Goal: Task Accomplishment & Management: Manage account settings

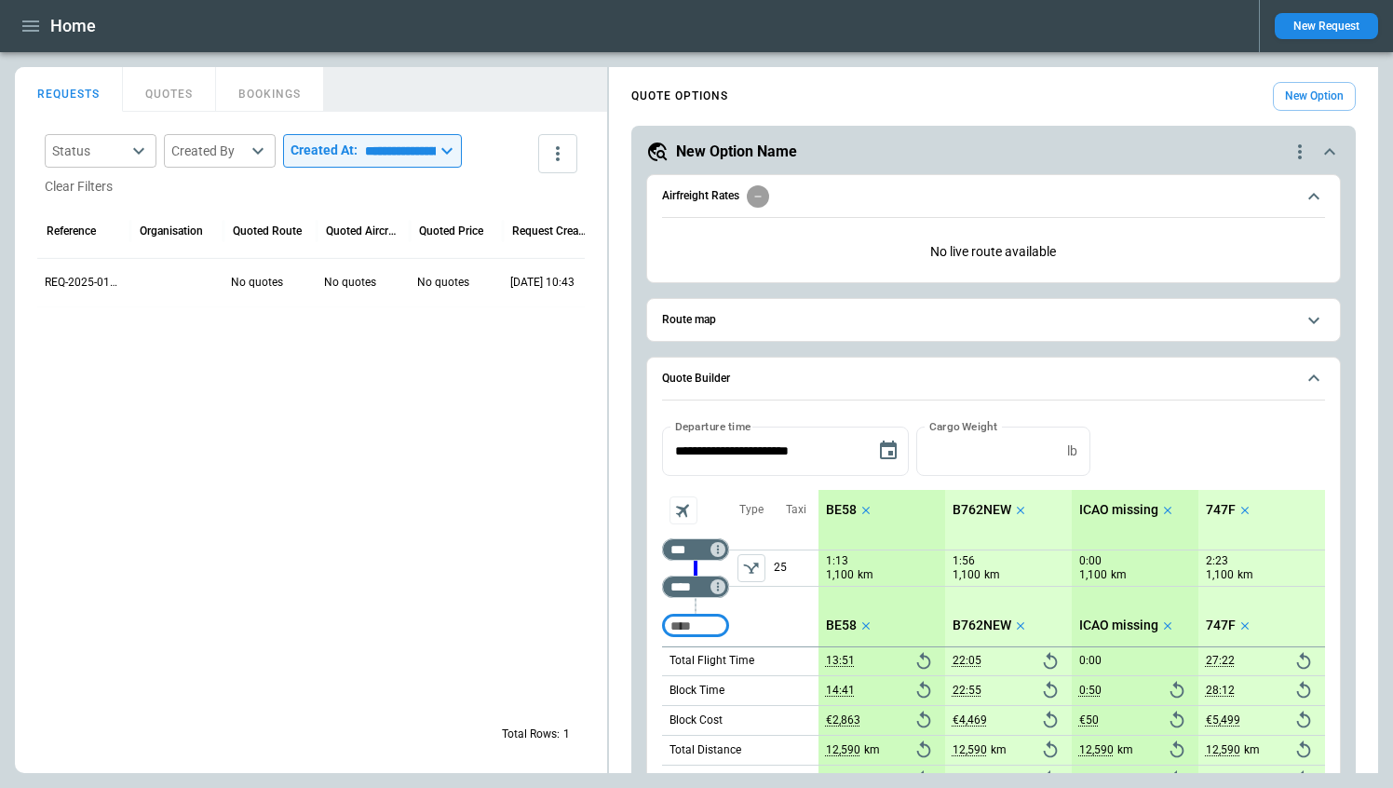
click at [29, 28] on icon "button" at bounding box center [31, 26] width 22 height 22
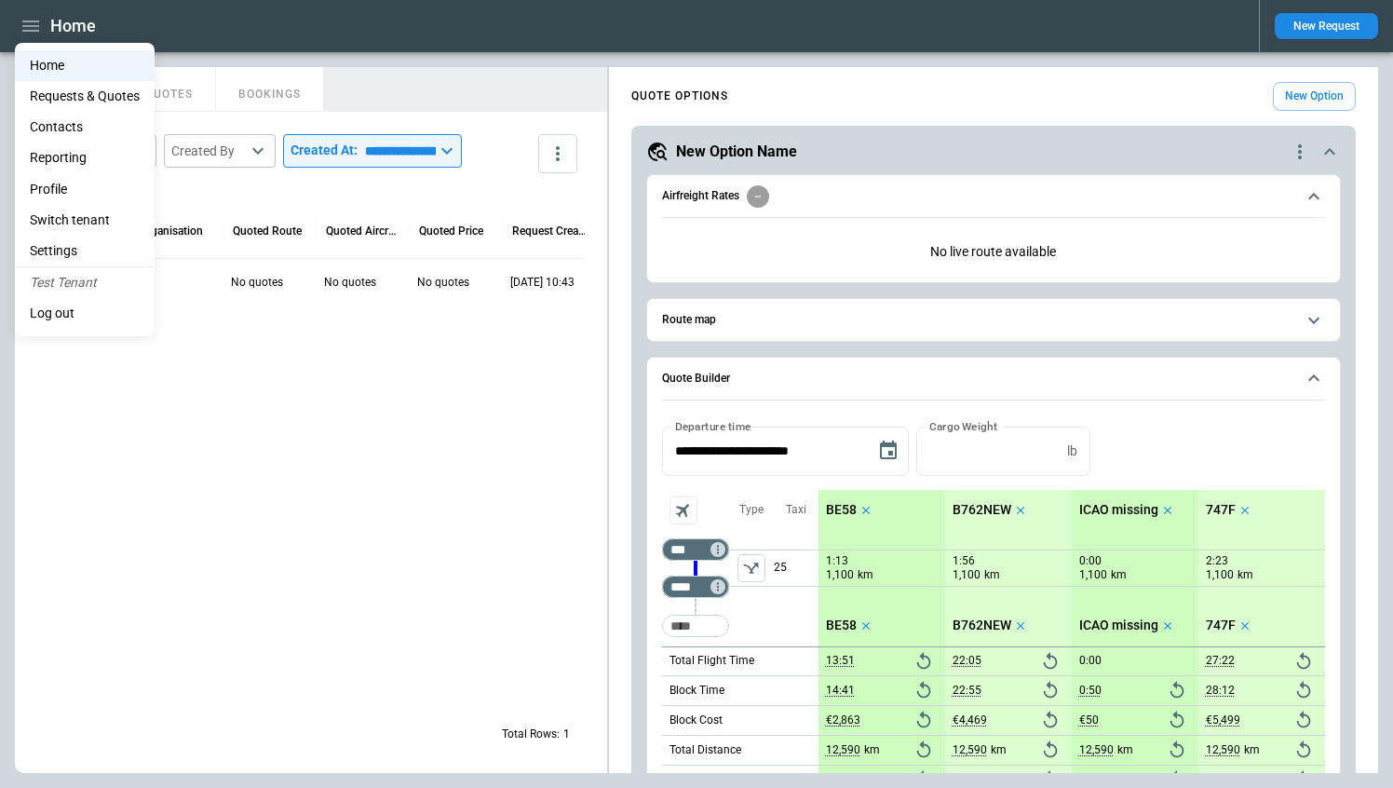
click at [57, 250] on li "Settings" at bounding box center [85, 251] width 140 height 31
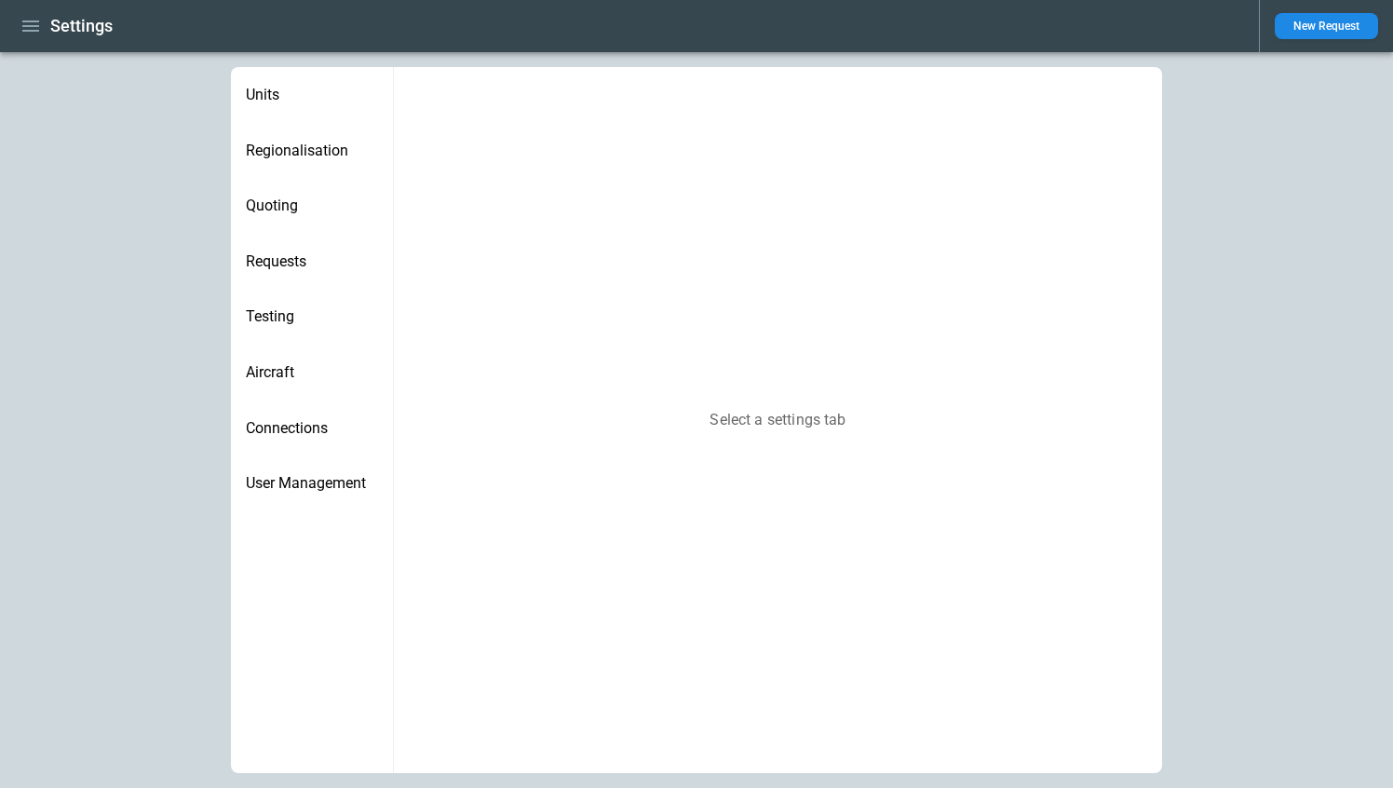
click at [344, 266] on span "Requests" at bounding box center [312, 261] width 132 height 19
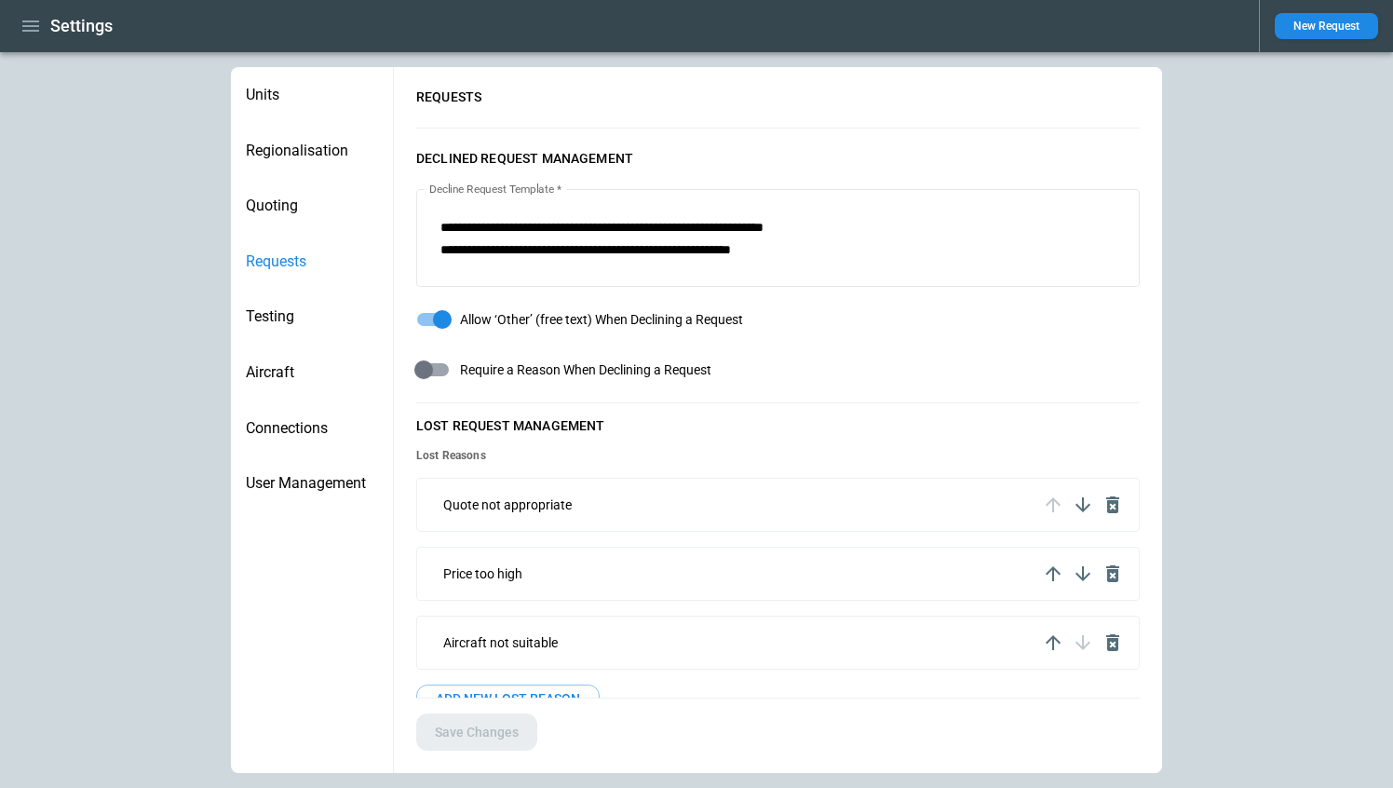
scroll to position [80, 0]
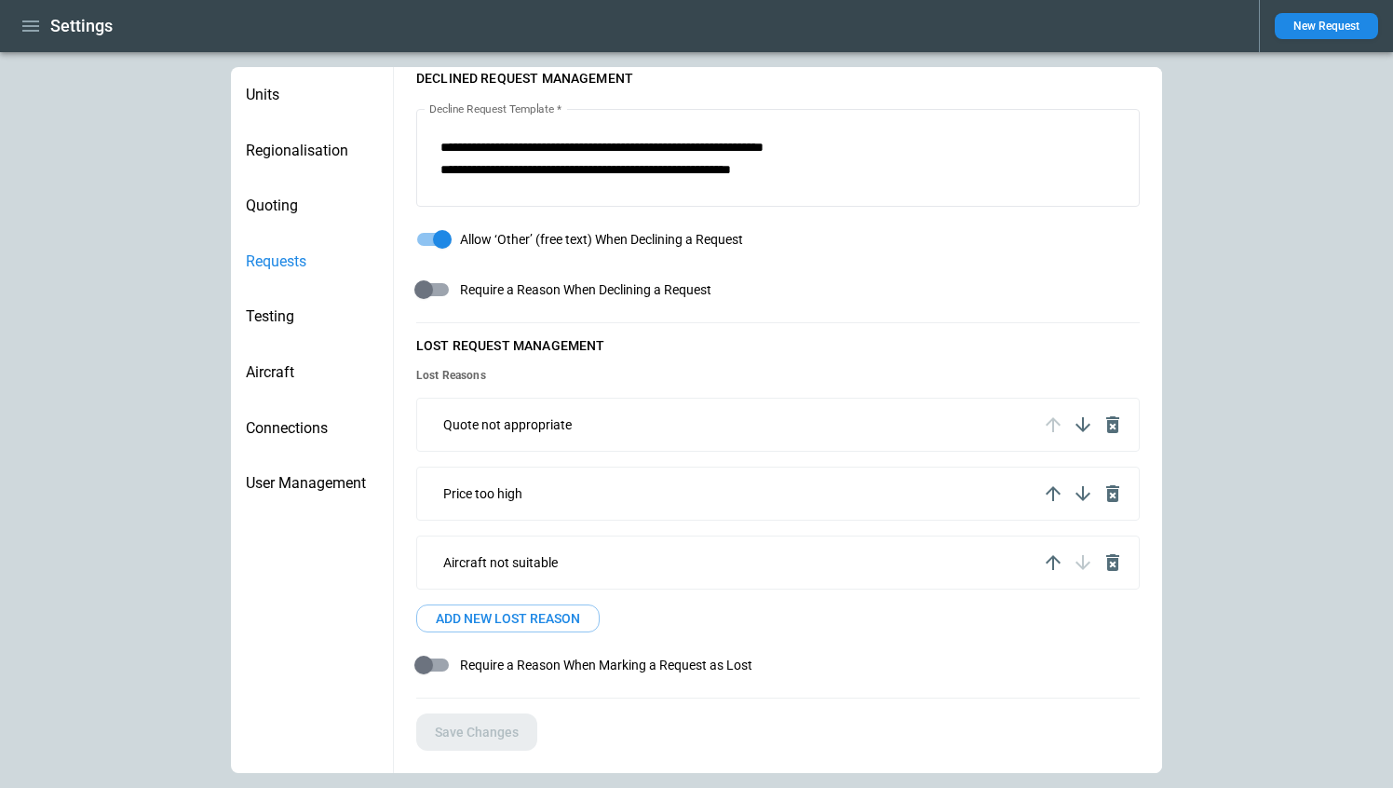
click at [1046, 482] on icon "button" at bounding box center [1053, 493] width 22 height 22
click at [1085, 424] on icon "button" at bounding box center [1083, 424] width 22 height 22
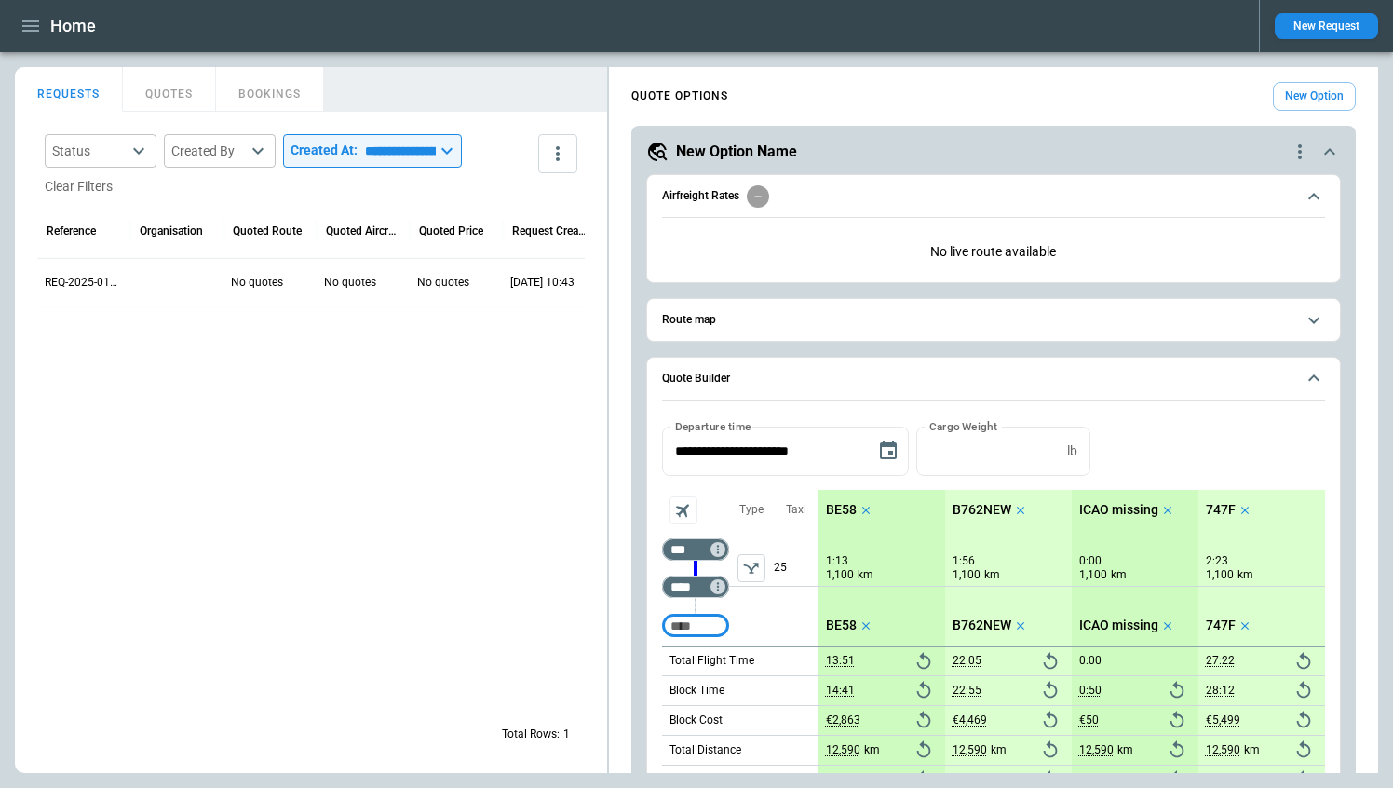
click at [30, 33] on icon "button" at bounding box center [31, 26] width 22 height 22
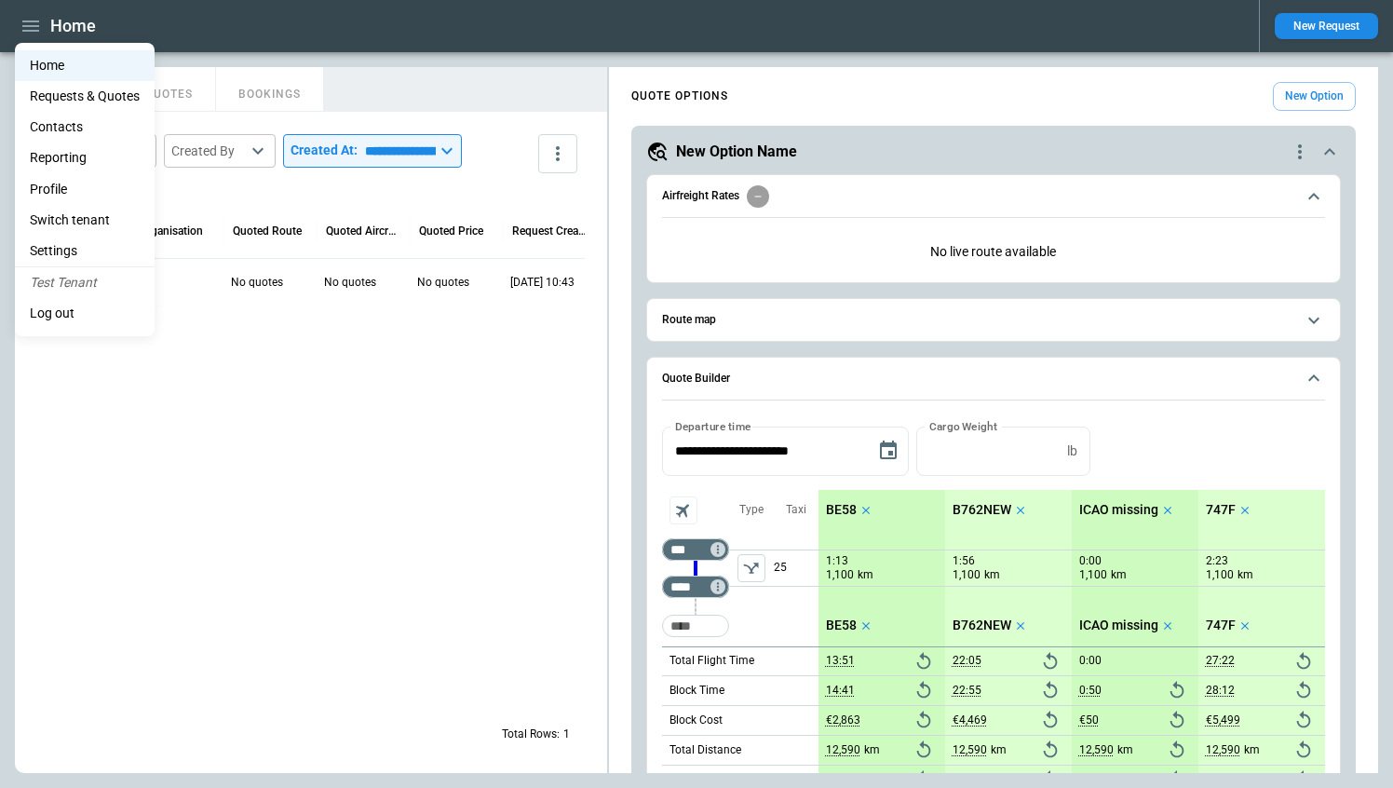
click at [66, 241] on li "Settings" at bounding box center [85, 251] width 140 height 31
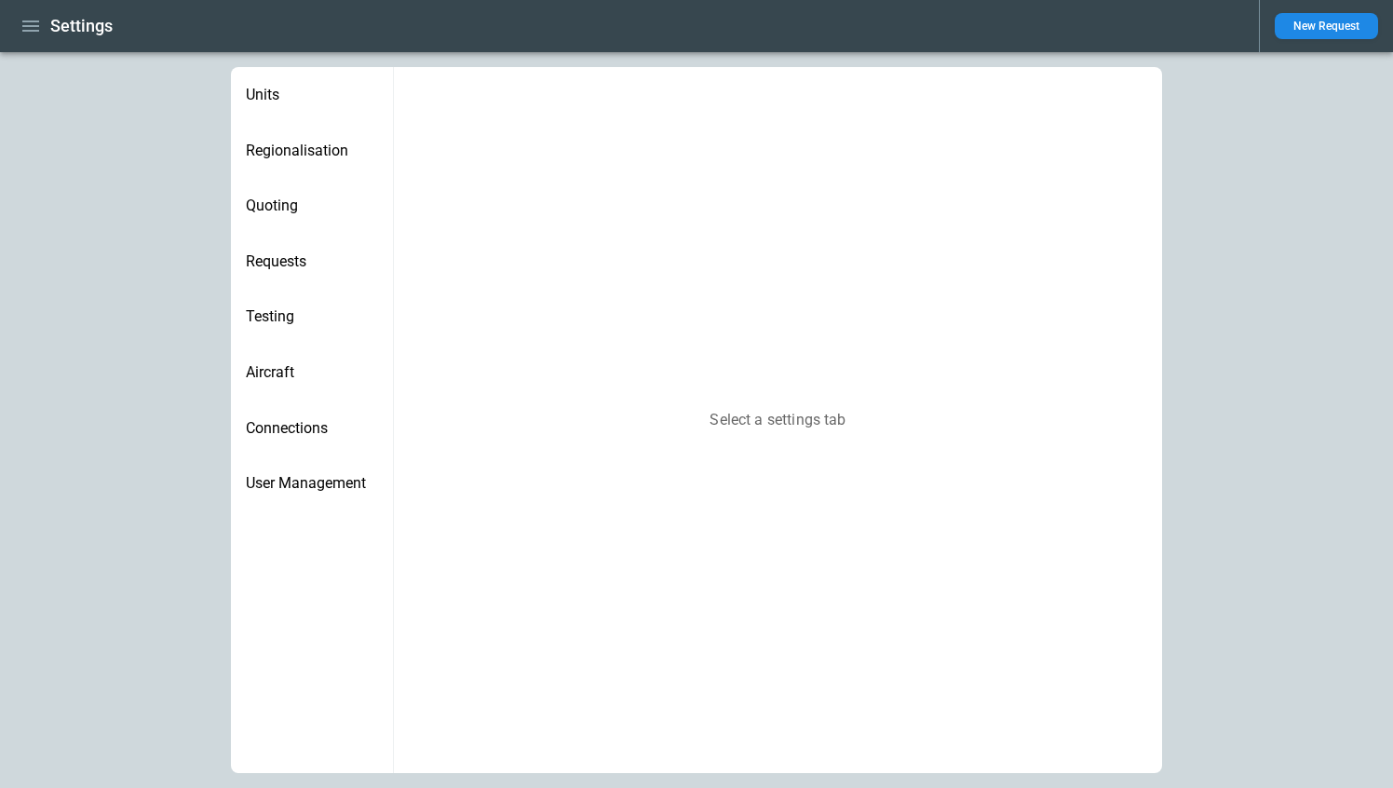
click at [297, 254] on span "Requests" at bounding box center [312, 261] width 132 height 19
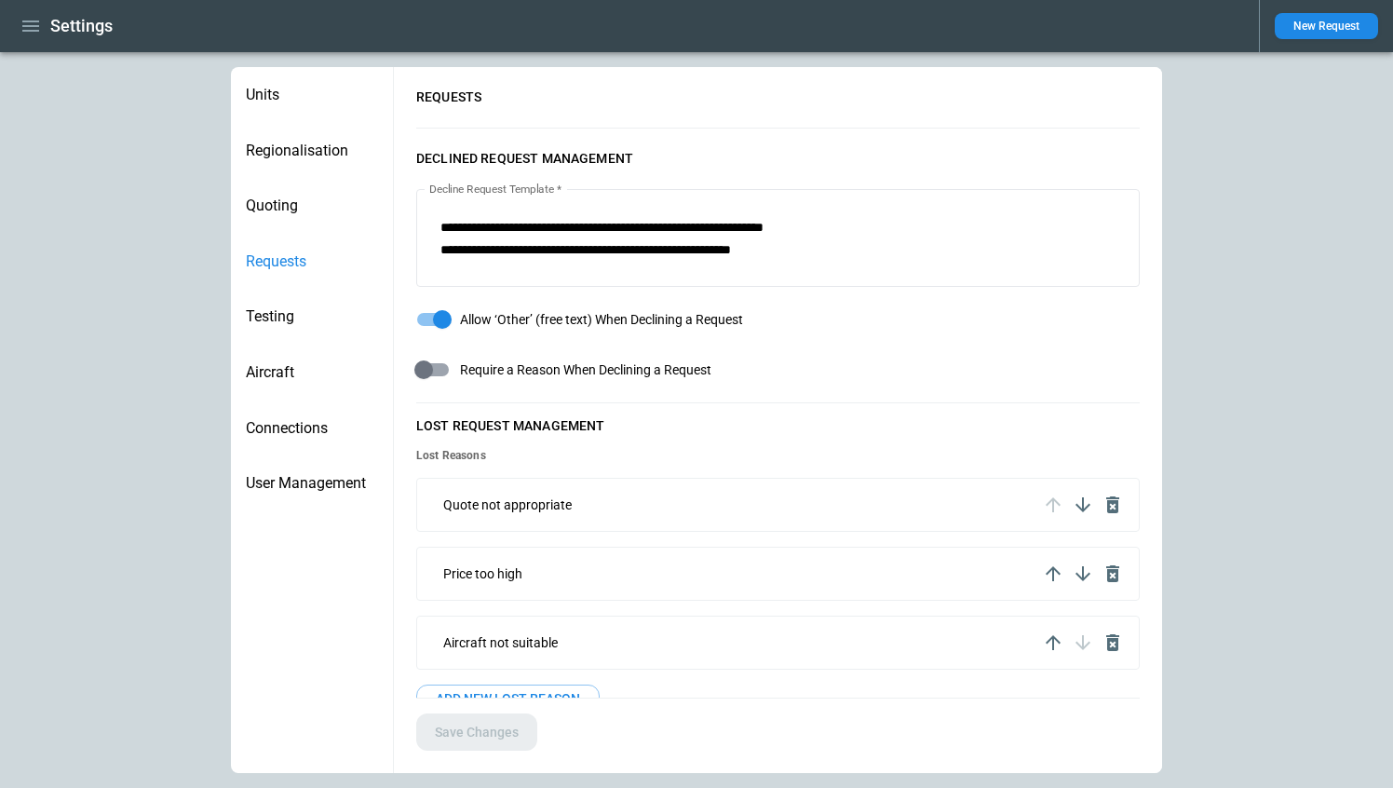
scroll to position [80, 0]
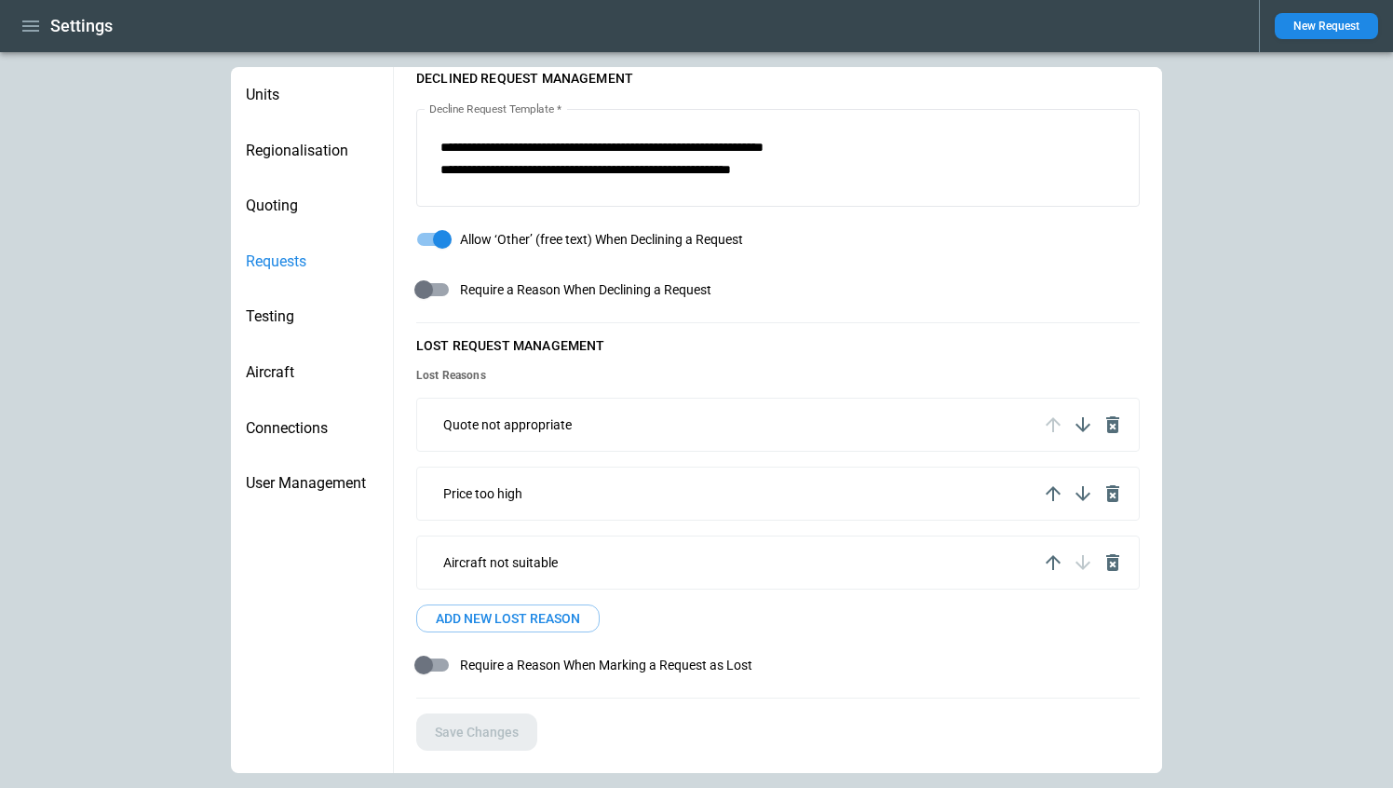
click at [1050, 488] on icon "button" at bounding box center [1053, 493] width 22 height 22
click at [1048, 559] on icon "button" at bounding box center [1053, 562] width 15 height 15
click at [1050, 477] on div "Aircraft not suitable" at bounding box center [778, 494] width 724 height 54
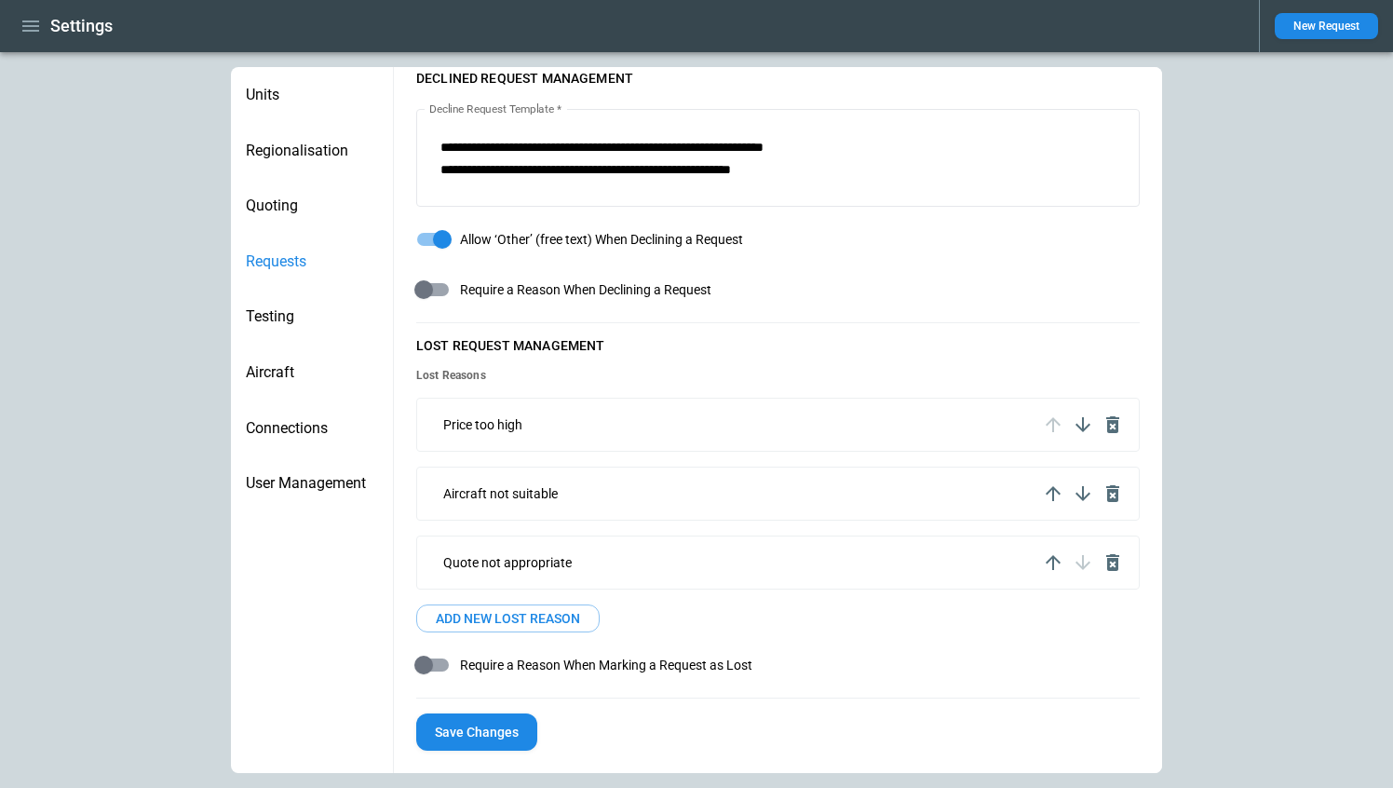
click at [1054, 507] on div "Aircraft not suitable" at bounding box center [778, 494] width 724 height 54
click at [1048, 494] on icon "button" at bounding box center [1053, 493] width 22 height 22
click at [1088, 419] on icon "button" at bounding box center [1083, 424] width 22 height 22
click at [1055, 564] on icon "button" at bounding box center [1053, 562] width 22 height 22
click at [1053, 499] on icon "button" at bounding box center [1053, 493] width 15 height 15
